Goal: Task Accomplishment & Management: Manage account settings

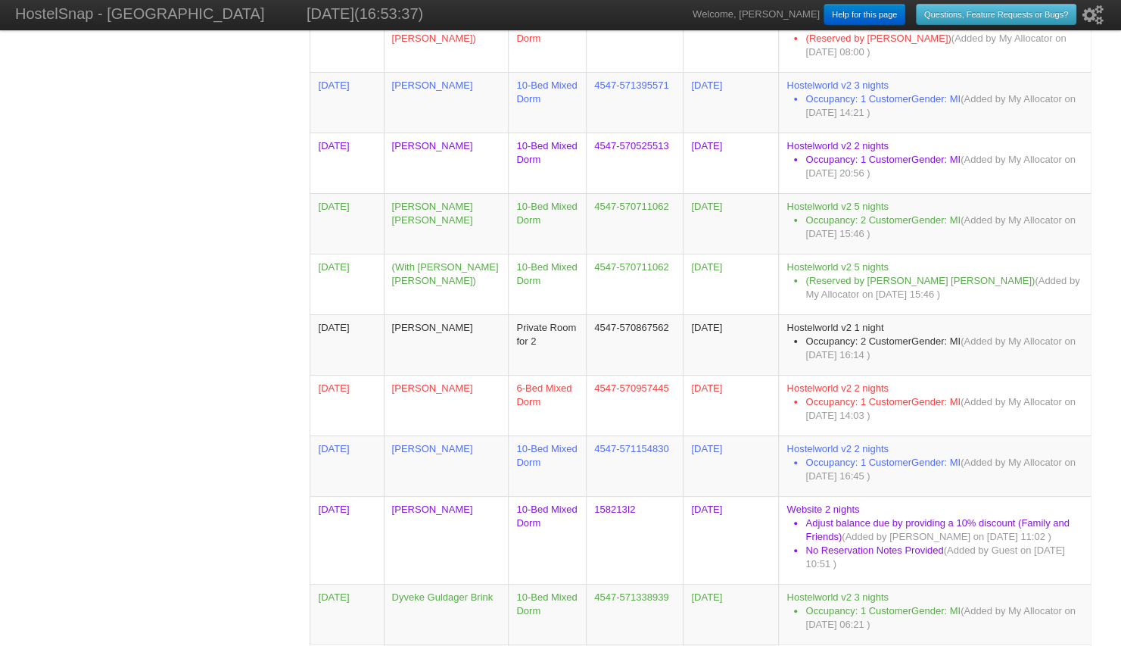
scroll to position [6124, 0]
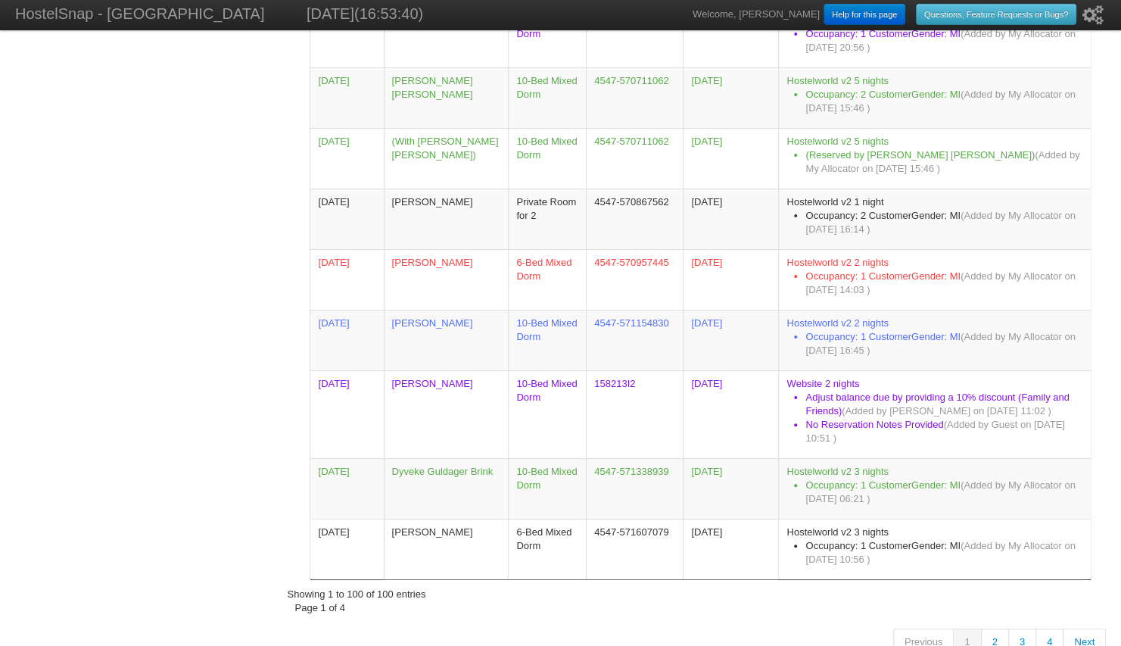
click at [998, 628] on link "2" at bounding box center [995, 641] width 27 height 27
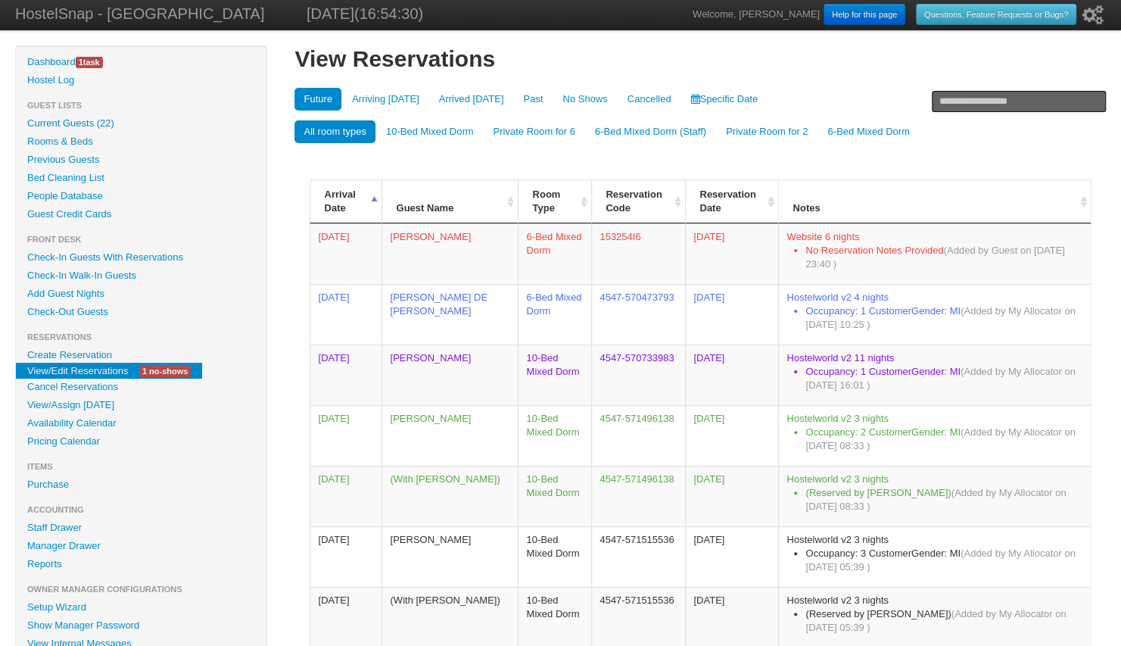
click at [98, 422] on link "Availability Calendar" at bounding box center [141, 423] width 251 height 18
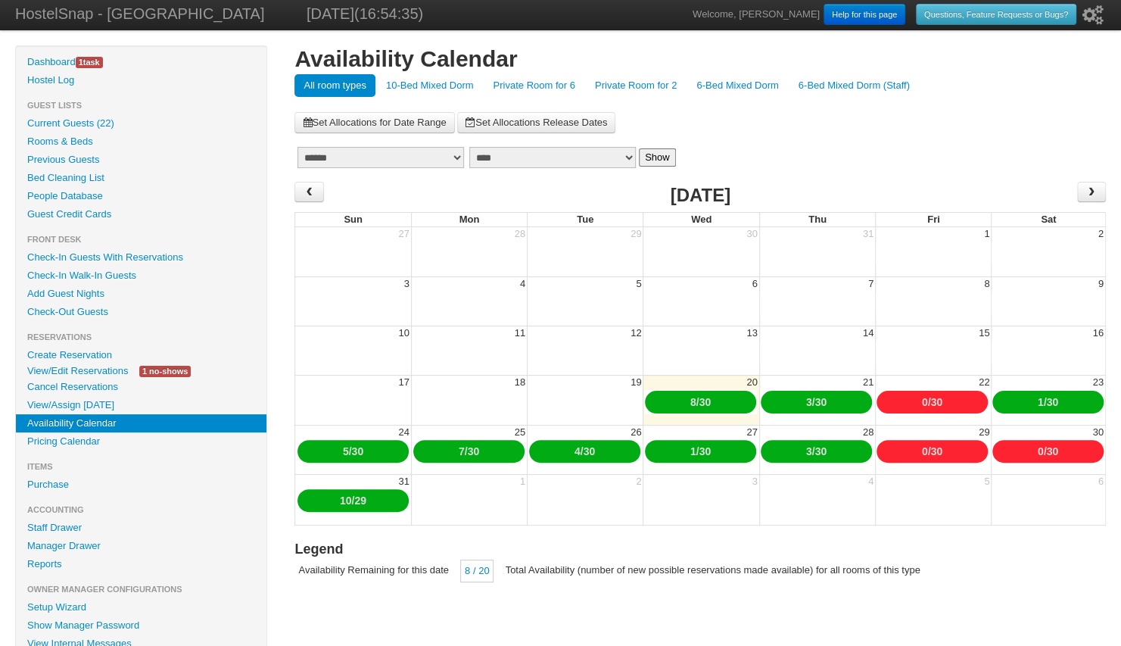
click at [406, 85] on link "10-Bed Mixed Dorm" at bounding box center [430, 85] width 106 height 23
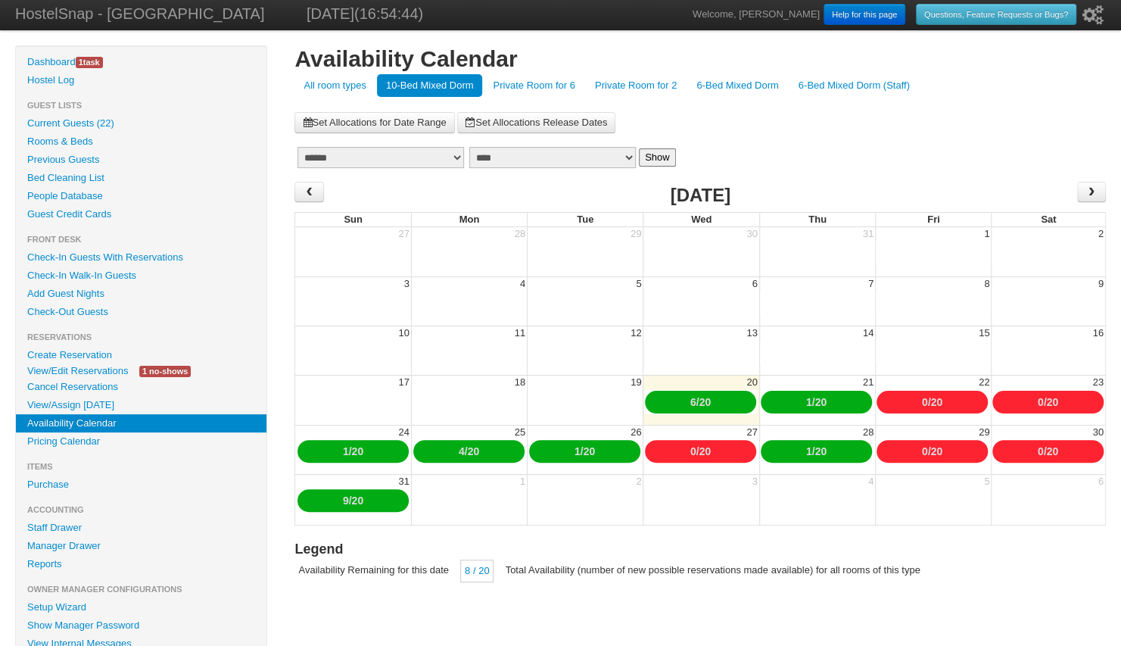
click at [67, 442] on link "Pricing Calendar" at bounding box center [141, 441] width 251 height 18
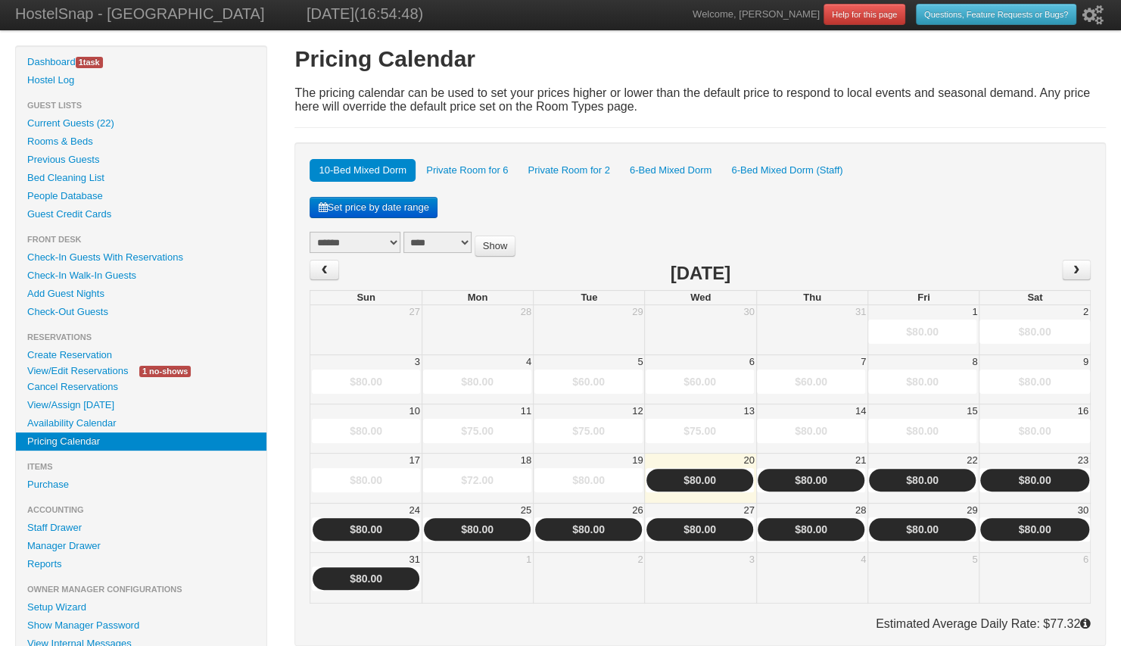
click at [700, 479] on link "$80.00" at bounding box center [700, 480] width 33 height 12
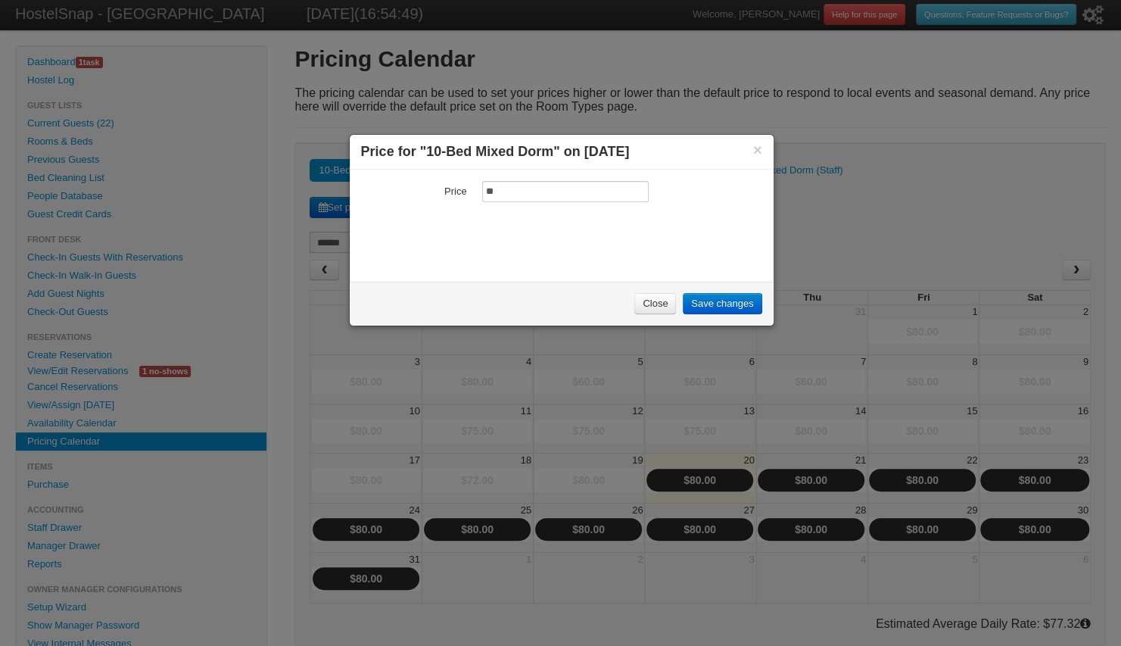
click at [521, 185] on input "**" at bounding box center [565, 191] width 167 height 21
type input "*"
type input "**"
click at [707, 304] on link "Save changes" at bounding box center [722, 303] width 79 height 21
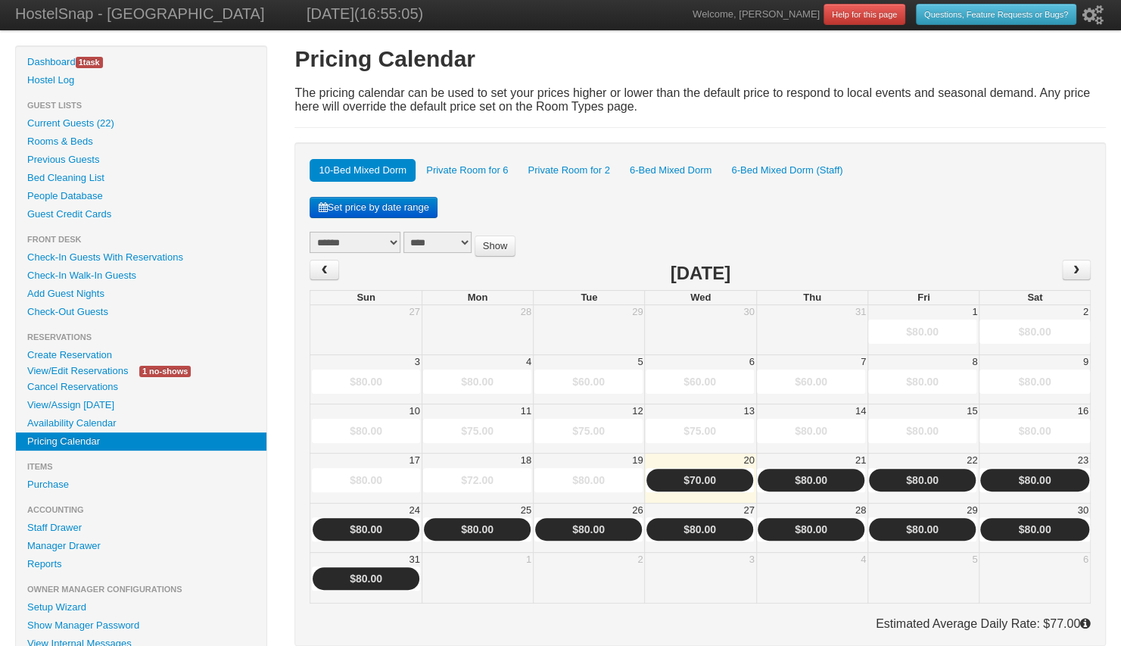
click at [82, 421] on link "Availability Calendar" at bounding box center [141, 423] width 251 height 18
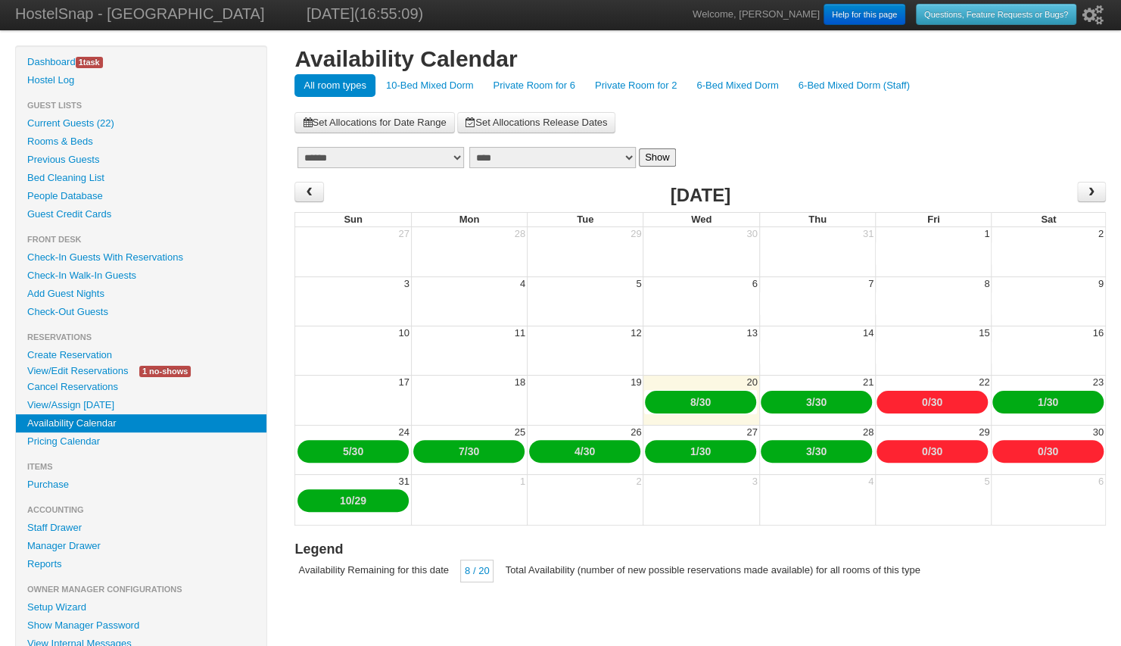
click at [404, 83] on link "10-Bed Mixed Dorm" at bounding box center [430, 85] width 106 height 23
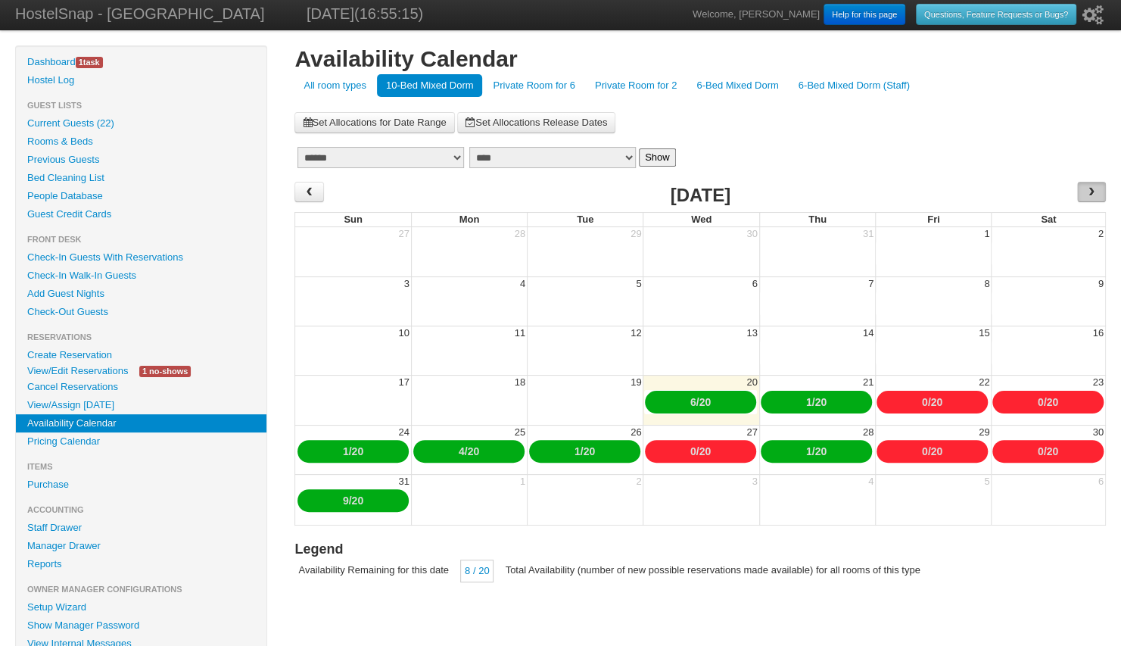
click at [1095, 192] on span "›" at bounding box center [1092, 191] width 12 height 23
